Goal: Task Accomplishment & Management: Use online tool/utility

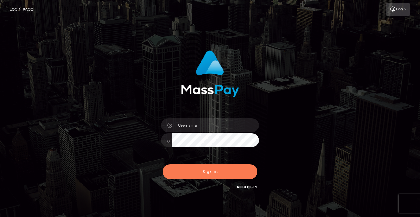
click at [211, 175] on button "Sign in" at bounding box center [210, 171] width 95 height 15
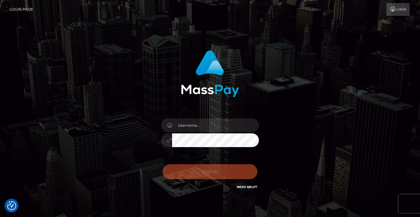
checkbox input "true"
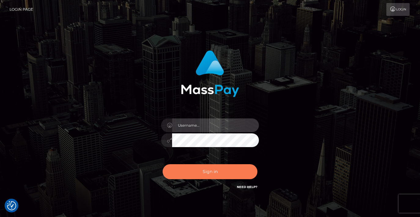
type input "[PERSON_NAME].tilia"
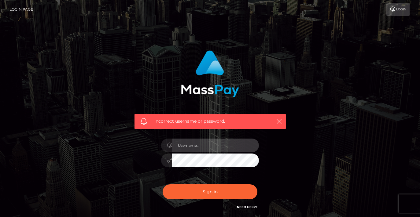
type input "matias.tilia"
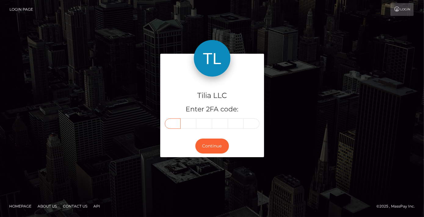
click at [175, 122] on input "text" at bounding box center [173, 124] width 16 height 10
type input "5"
type input "8"
type input "9"
type input "2"
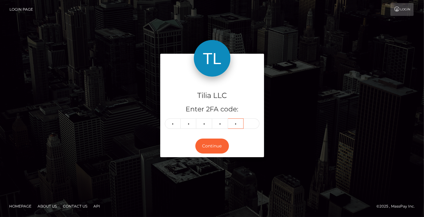
type input "3"
type input "2"
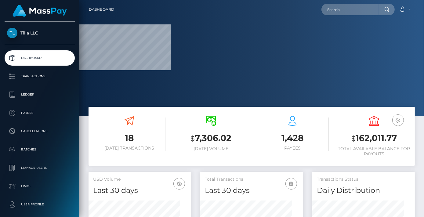
click at [213, 147] on h6 "[DATE] Volume" at bounding box center [211, 148] width 72 height 5
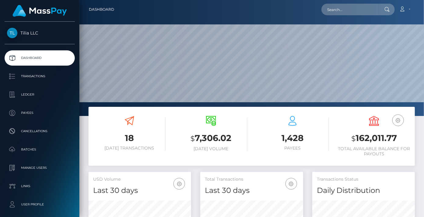
scroll to position [108, 103]
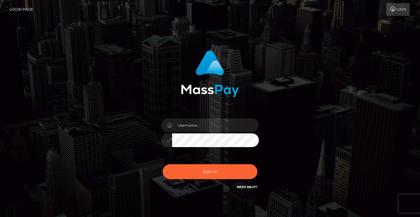
type input "[PERSON_NAME].tilia"
